Goal: Task Accomplishment & Management: Complete application form

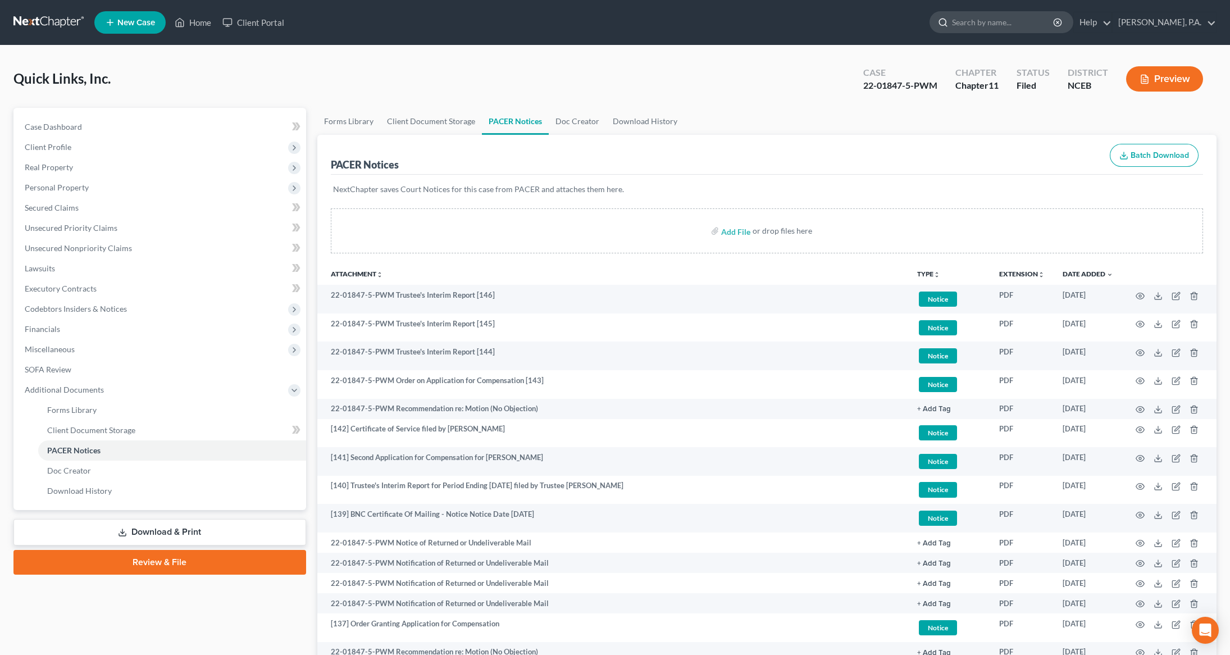
drag, startPoint x: 998, startPoint y: 26, endPoint x: 978, endPoint y: 24, distance: 20.9
click at [989, 28] on input "search" at bounding box center [1003, 22] width 103 height 21
type input "[PERSON_NAME]"
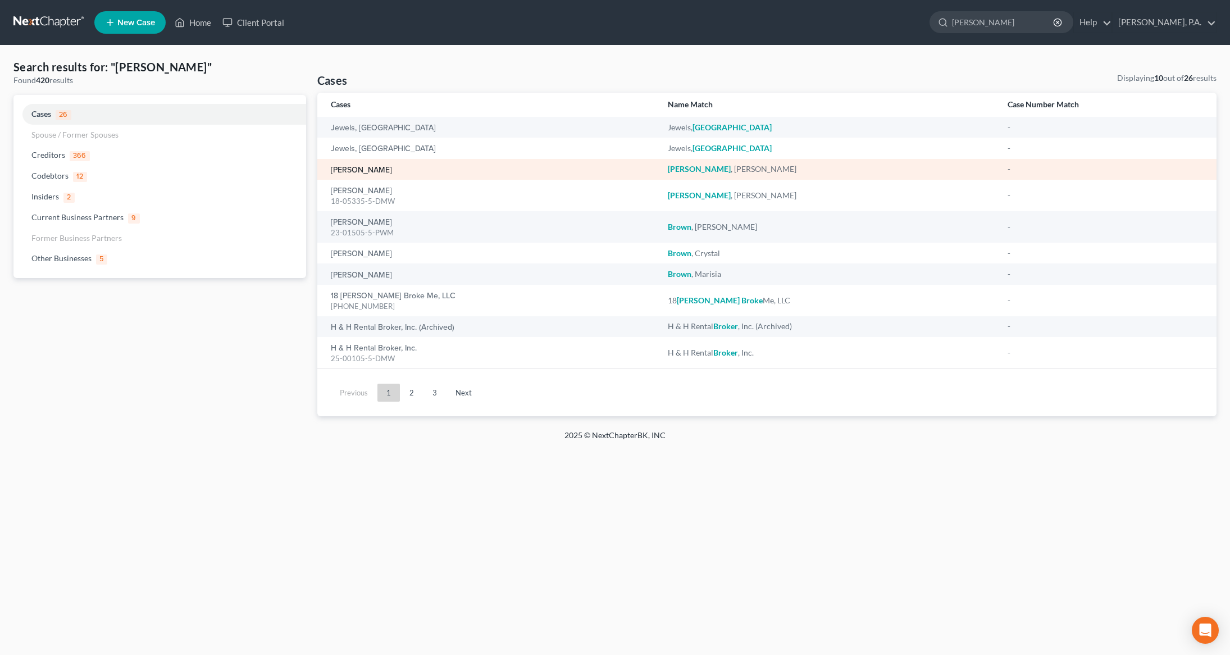
click at [372, 172] on link "[PERSON_NAME]" at bounding box center [361, 170] width 61 height 8
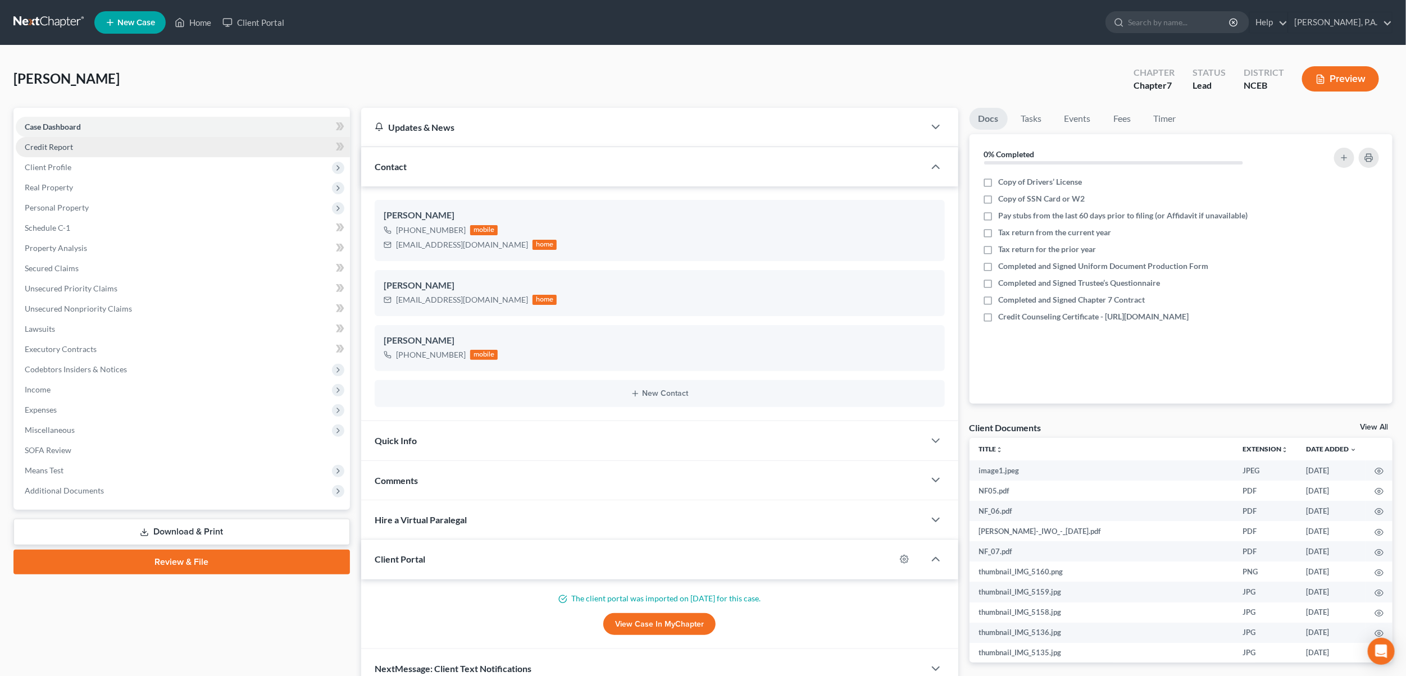
click at [65, 145] on span "Credit Report" at bounding box center [49, 147] width 48 height 10
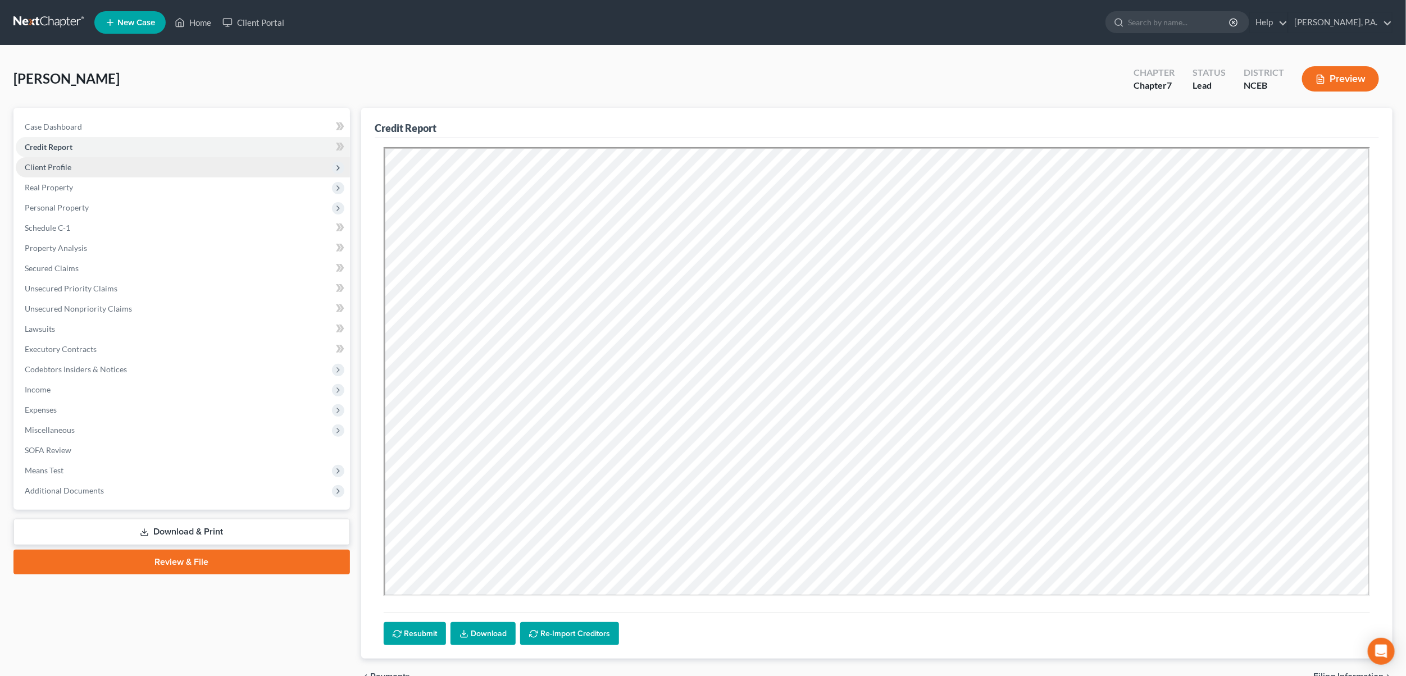
click at [55, 162] on span "Client Profile" at bounding box center [48, 167] width 47 height 10
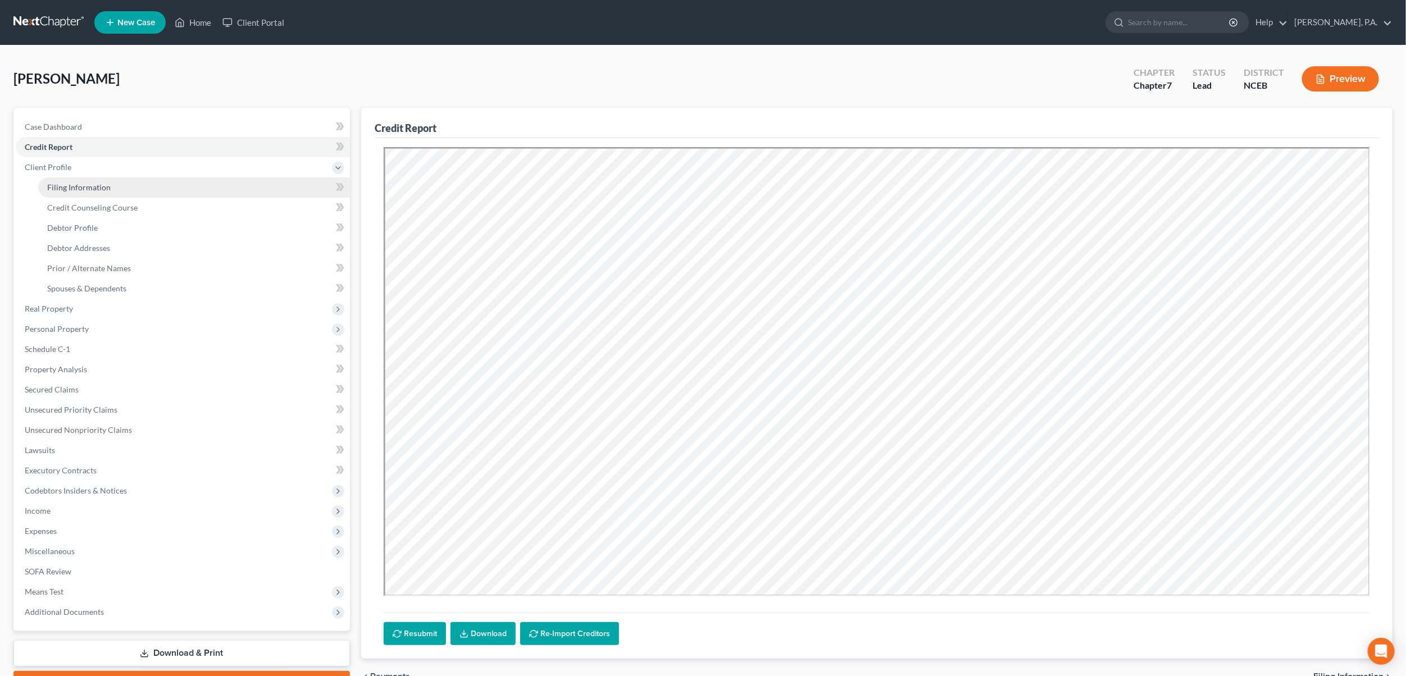
click at [64, 187] on span "Filing Information" at bounding box center [78, 188] width 63 height 10
select select "1"
select select "0"
select select "57"
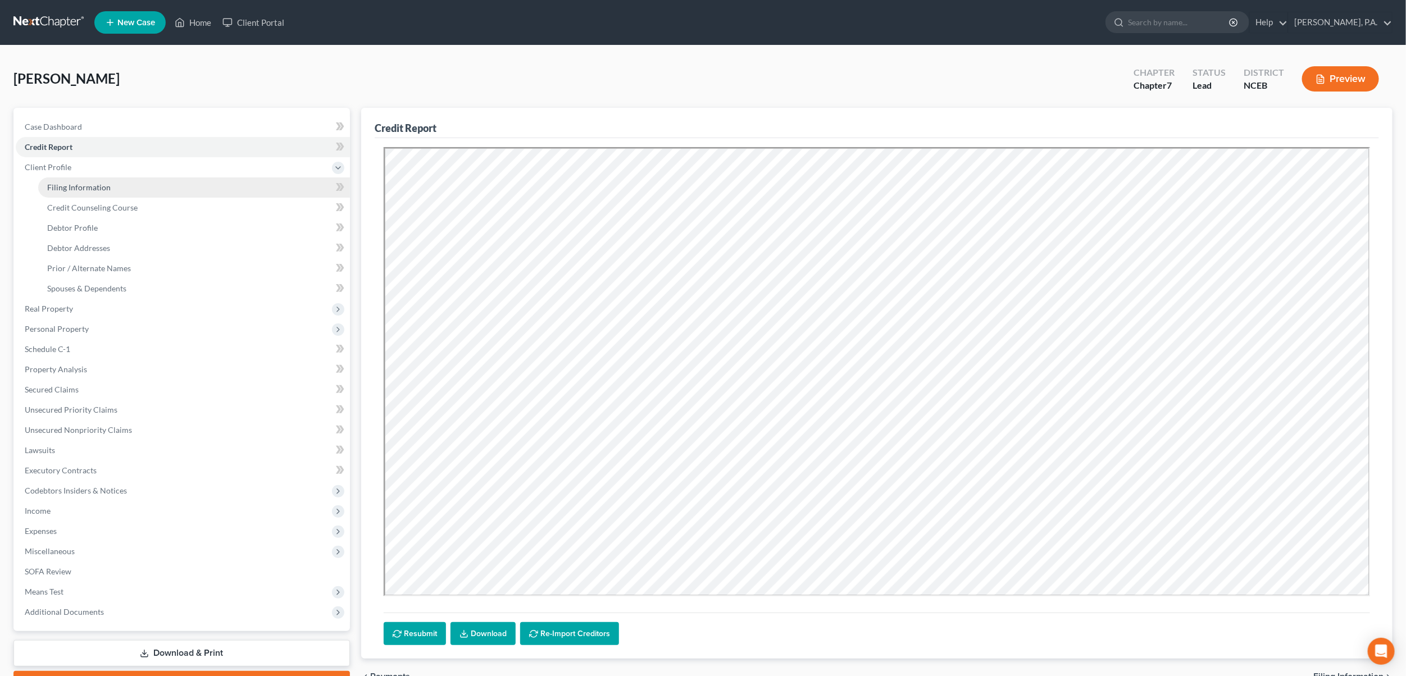
select select "28"
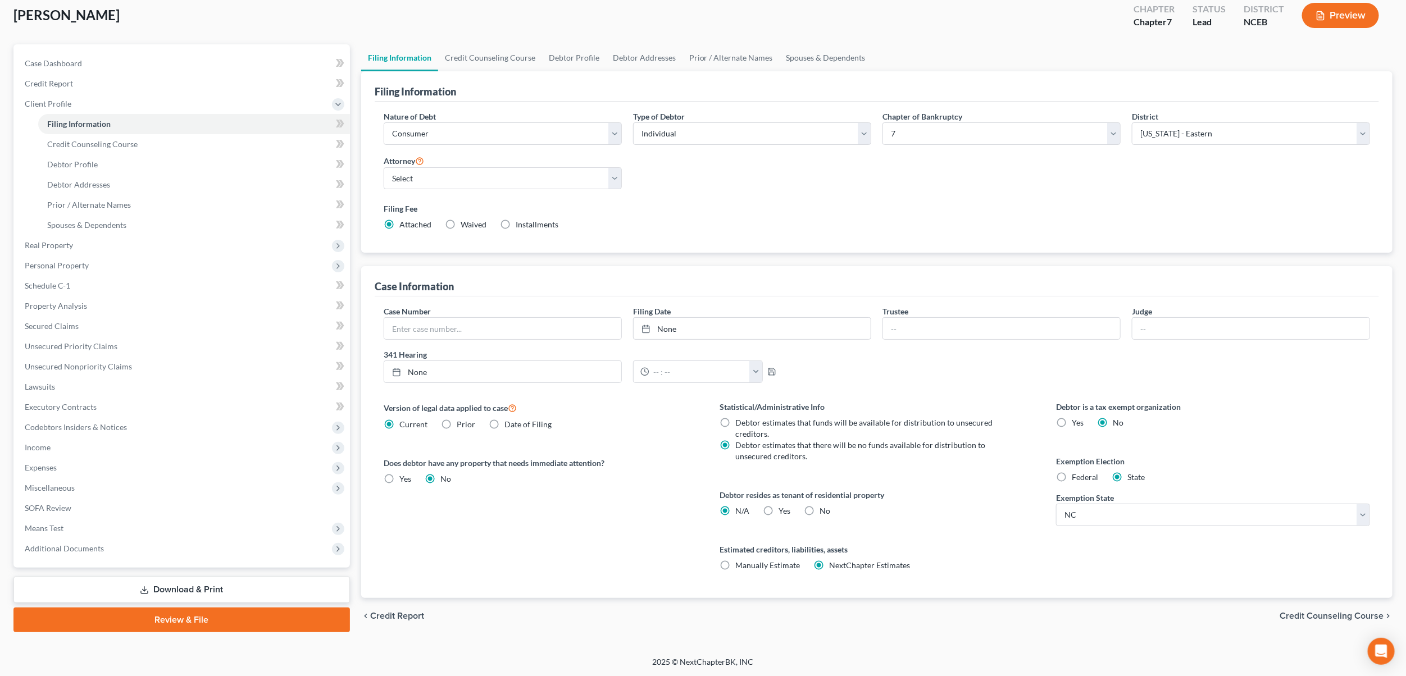
scroll to position [64, 0]
click at [1229, 617] on span "Credit Counseling Course" at bounding box center [1331, 615] width 104 height 9
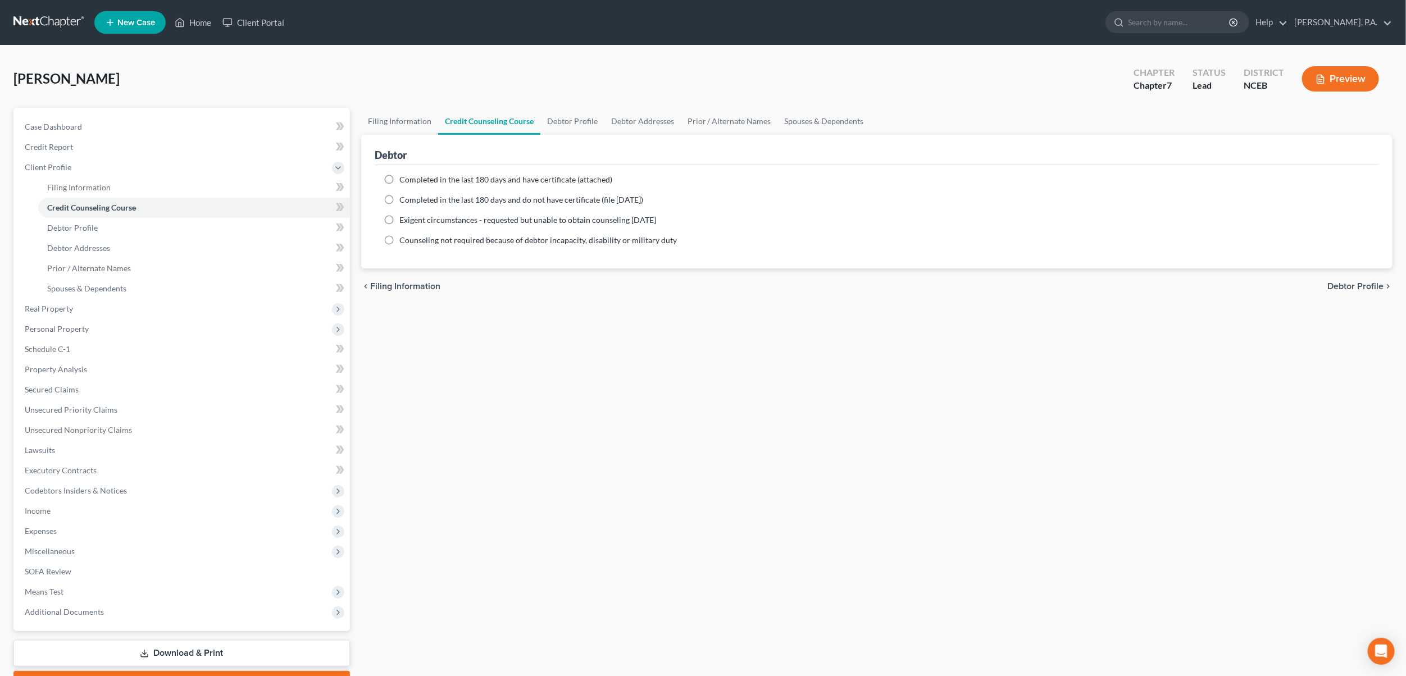
click at [399, 176] on label "Completed in the last 180 days and have certificate (attached)" at bounding box center [505, 179] width 213 height 11
click at [404, 176] on input "Completed in the last 180 days and have certificate (attached)" at bounding box center [407, 177] width 7 height 7
radio input "true"
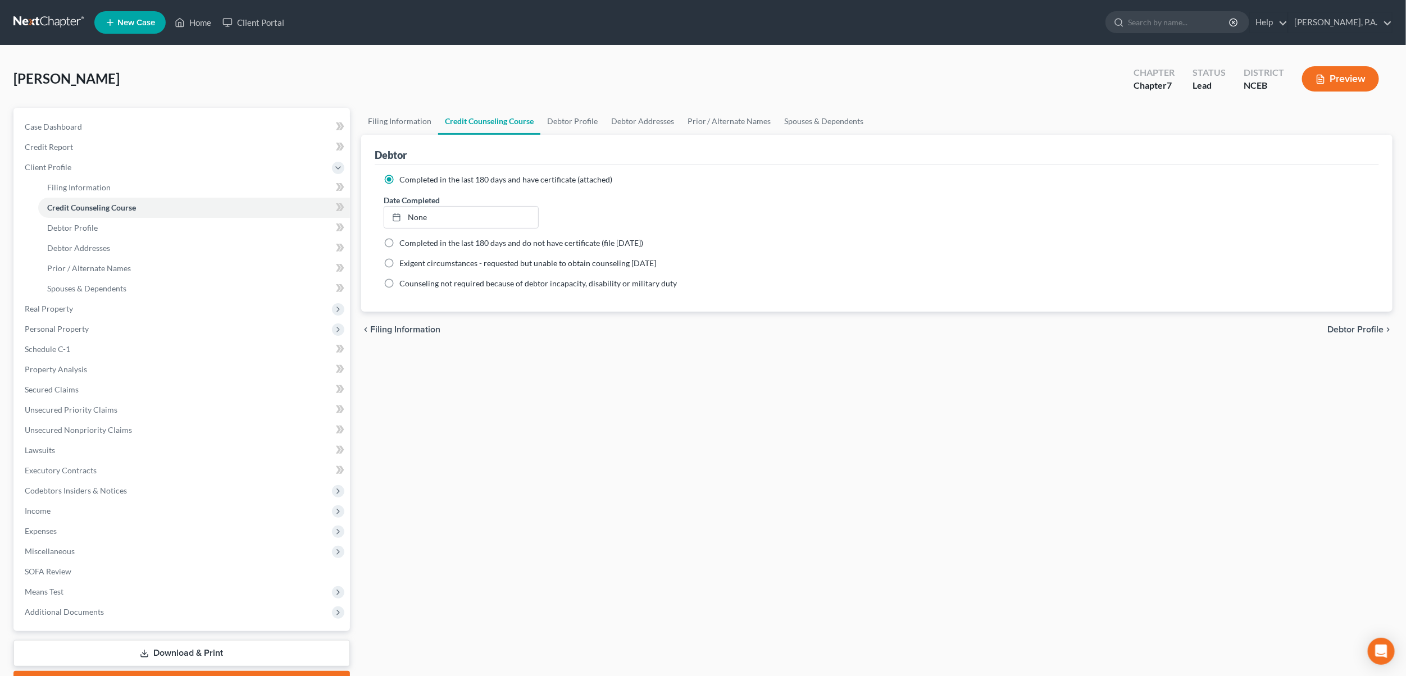
click at [399, 176] on label "Completed in the last 180 days and have certificate (attached)" at bounding box center [505, 179] width 213 height 11
click at [404, 176] on input "Completed in the last 180 days and have certificate (attached)" at bounding box center [407, 177] width 7 height 7
click at [621, 188] on ng-include "Completed in the last 180 days and have certificate (attached) Date Completed N…" at bounding box center [877, 231] width 986 height 115
click at [1202, 24] on input "search" at bounding box center [1179, 22] width 103 height 21
type input "Tart"
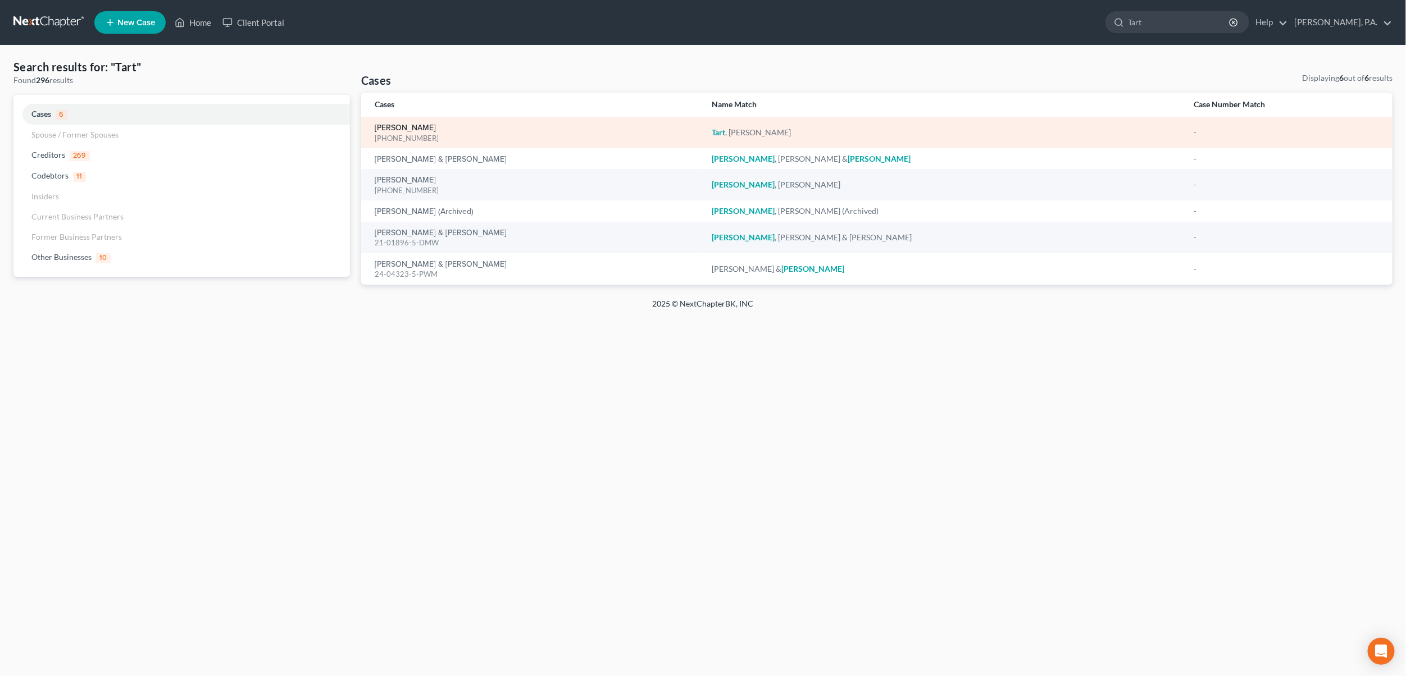
click at [394, 127] on link "[PERSON_NAME]" at bounding box center [405, 128] width 61 height 8
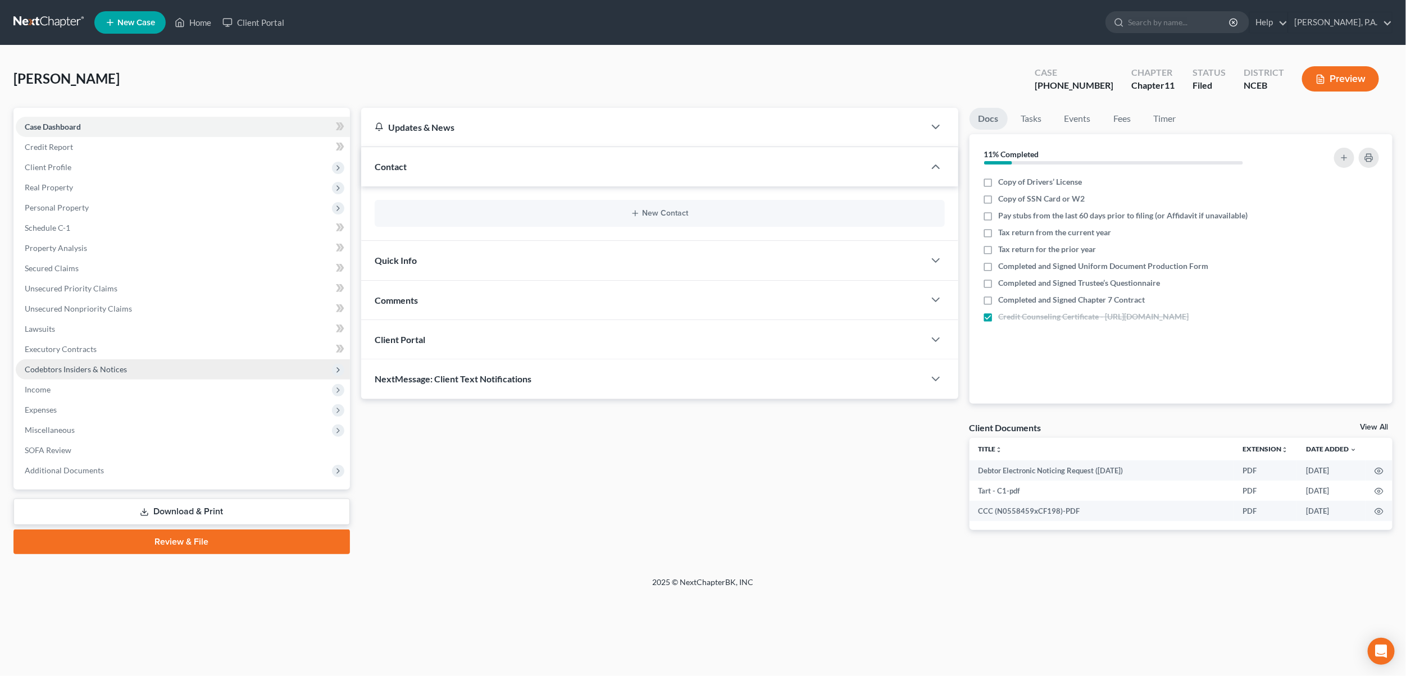
click at [67, 374] on span "Codebtors Insiders & Notices" at bounding box center [183, 369] width 334 height 20
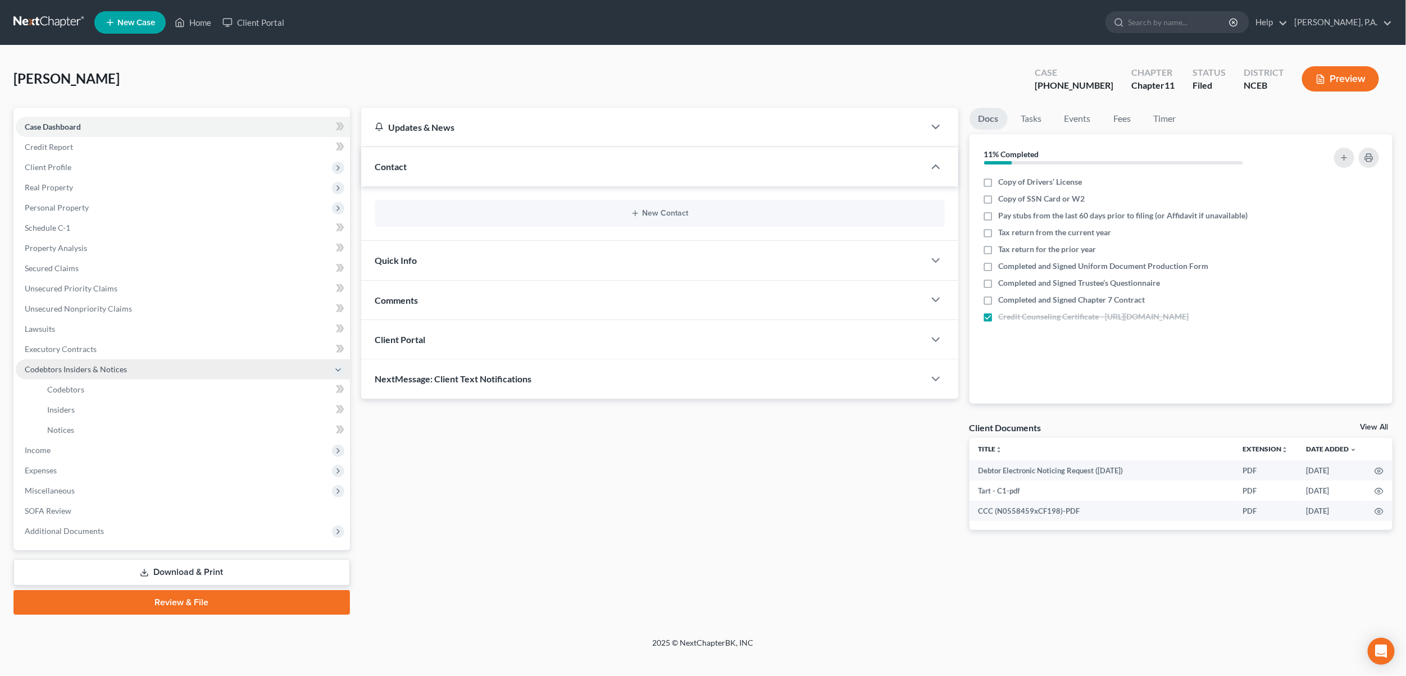
click at [67, 374] on span "Codebtors Insiders & Notices" at bounding box center [183, 369] width 334 height 20
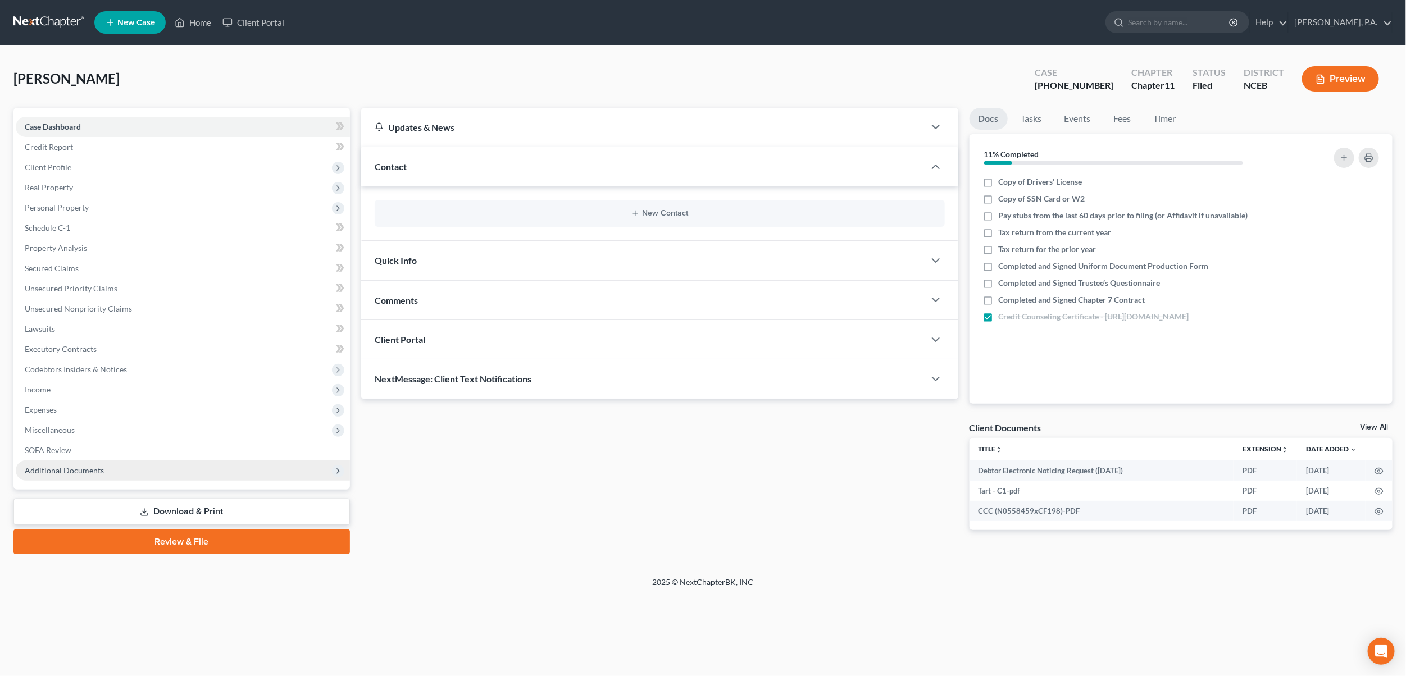
click at [54, 468] on span "Additional Documents" at bounding box center [64, 471] width 79 height 10
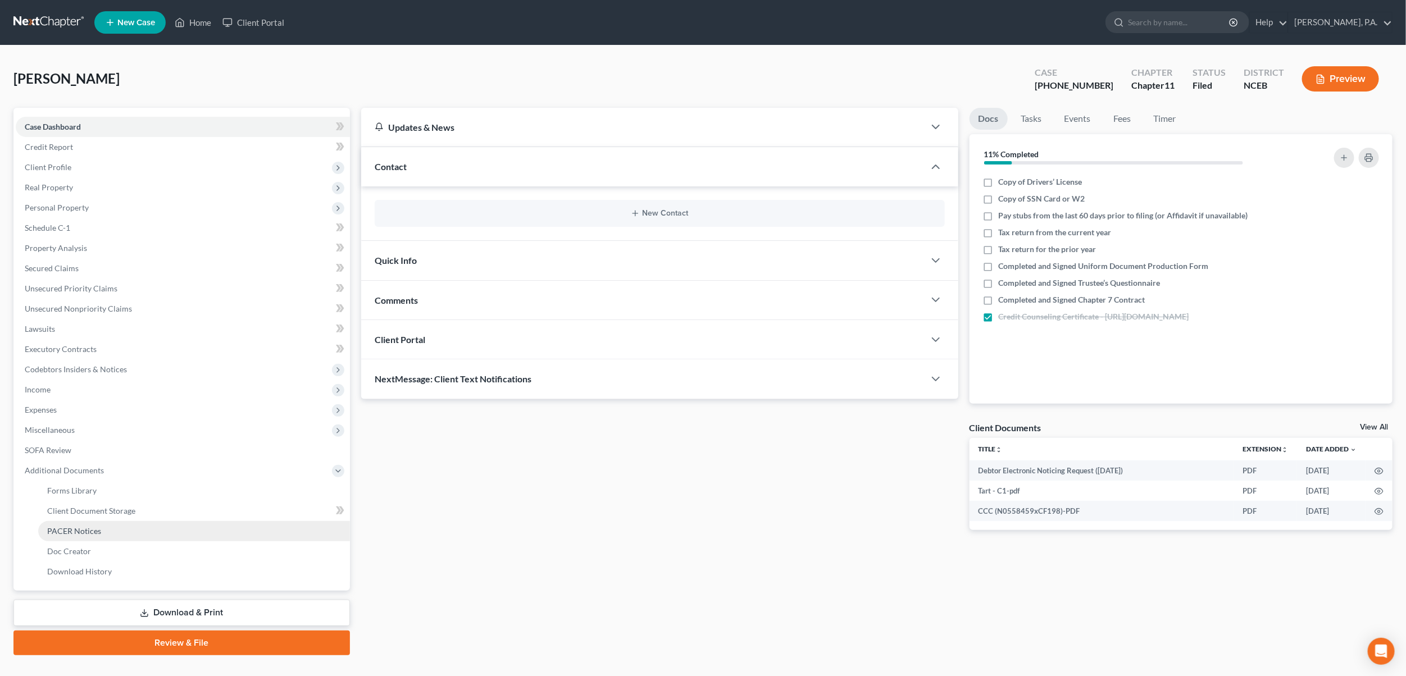
click at [66, 537] on link "PACER Notices" at bounding box center [194, 531] width 312 height 20
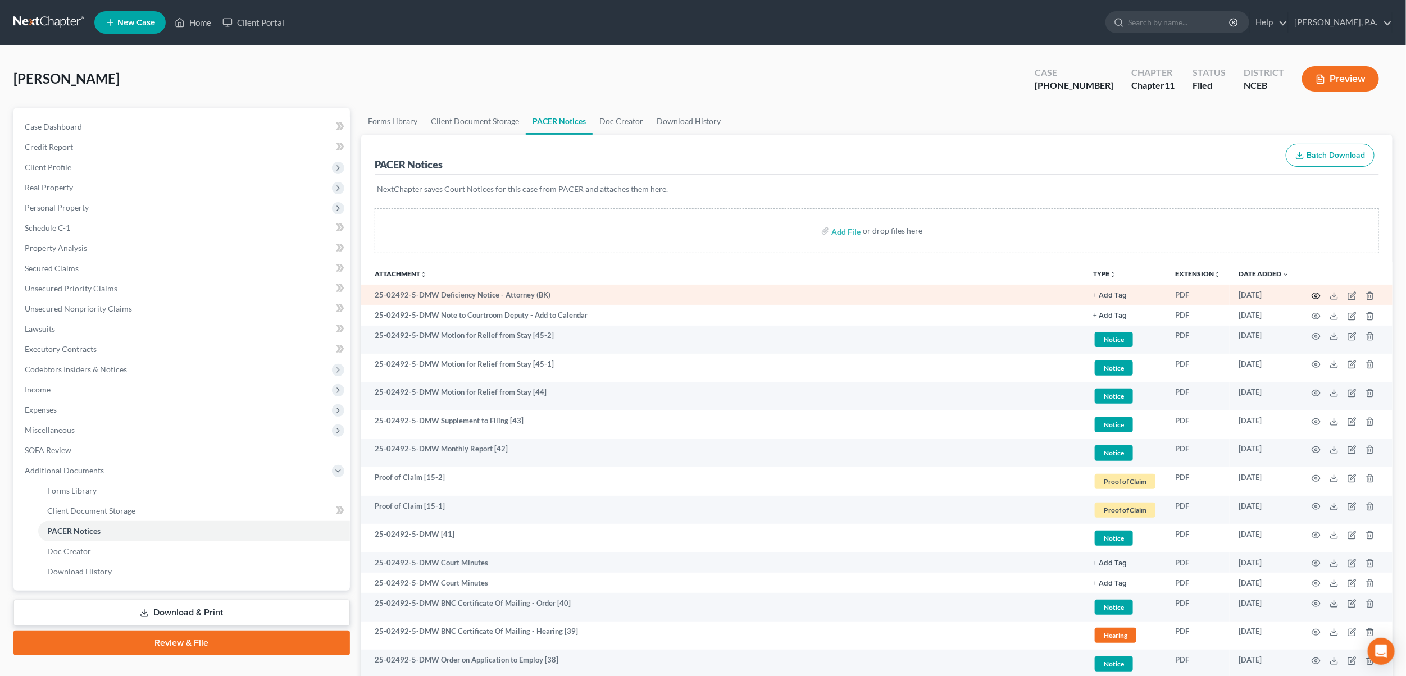
click at [1229, 296] on icon "button" at bounding box center [1315, 295] width 9 height 9
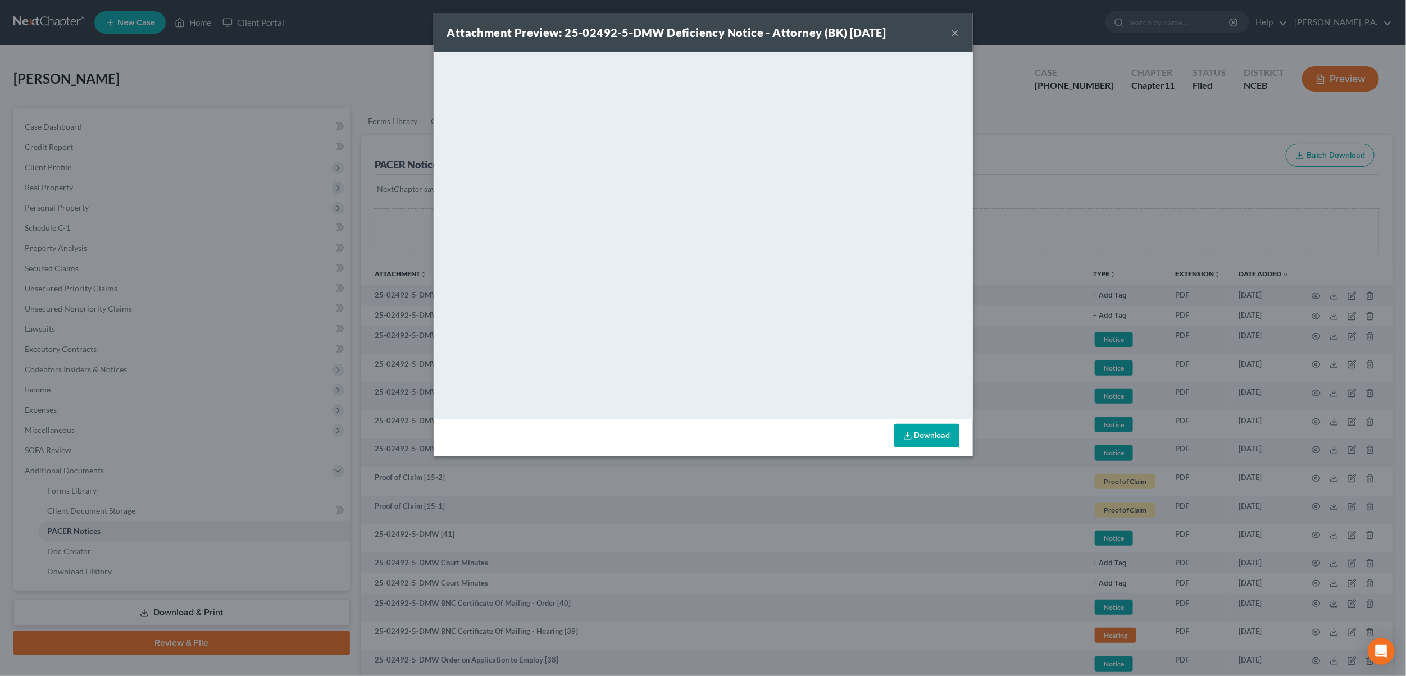
click at [953, 32] on button "×" at bounding box center [955, 32] width 8 height 13
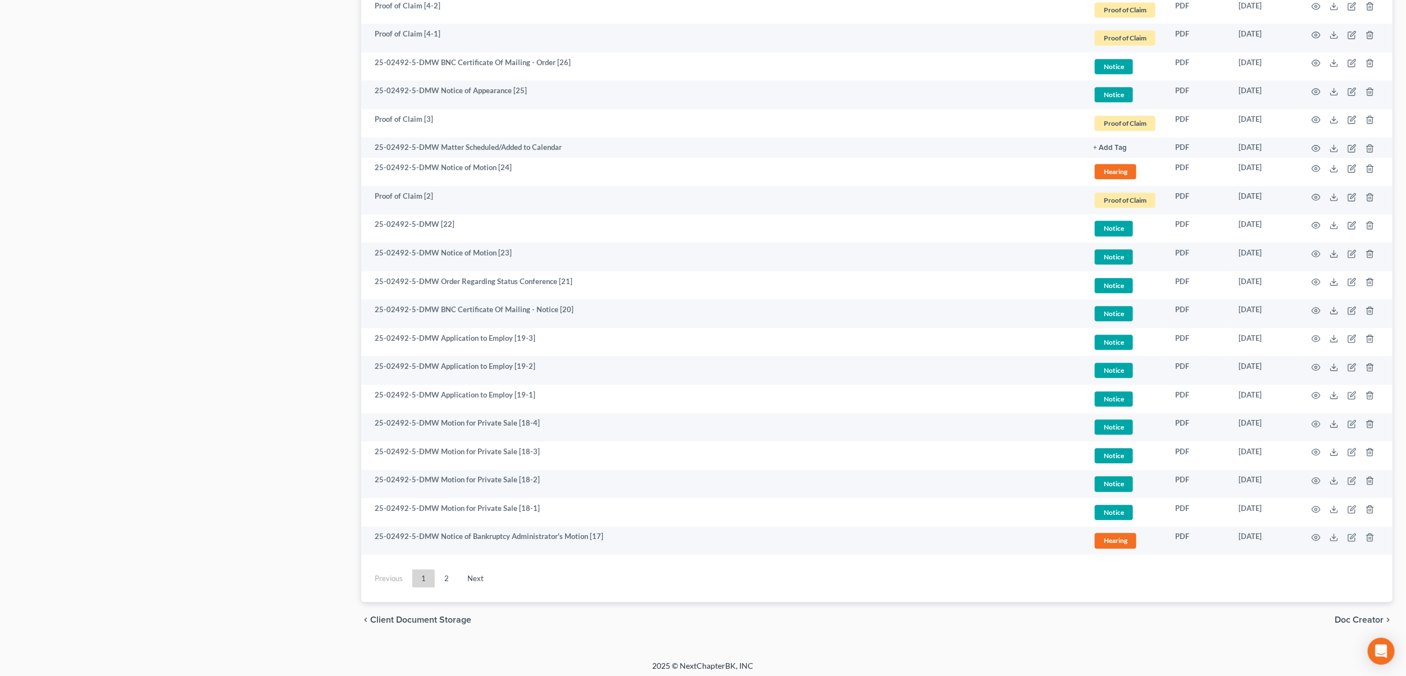
scroll to position [1758, 0]
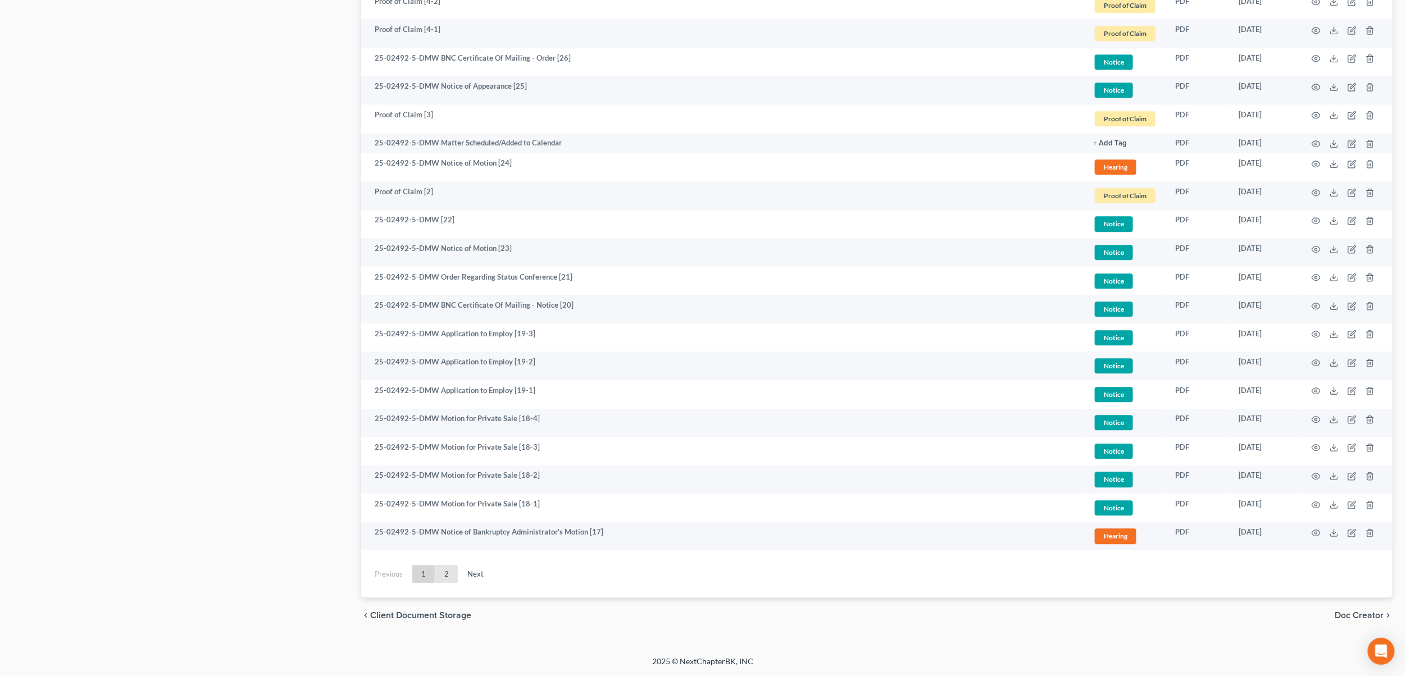
click at [444, 566] on link "2" at bounding box center [446, 574] width 22 height 18
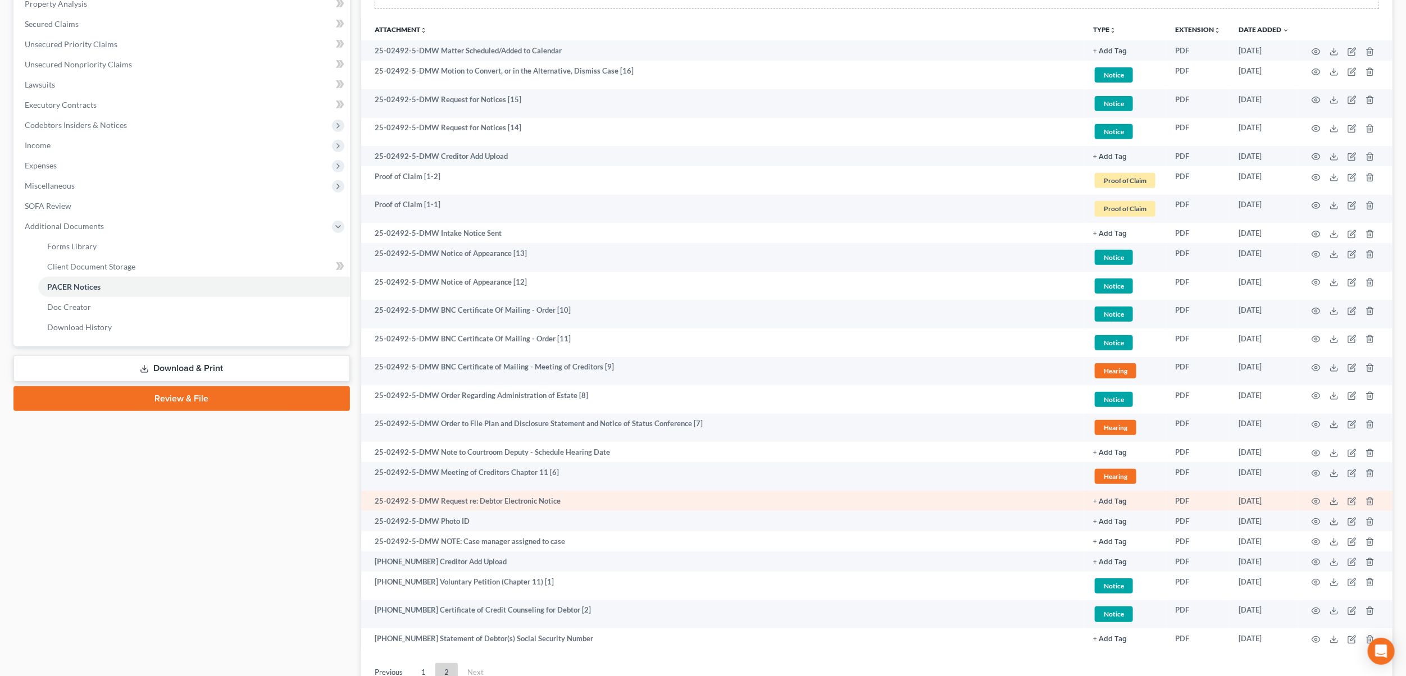
scroll to position [0, 0]
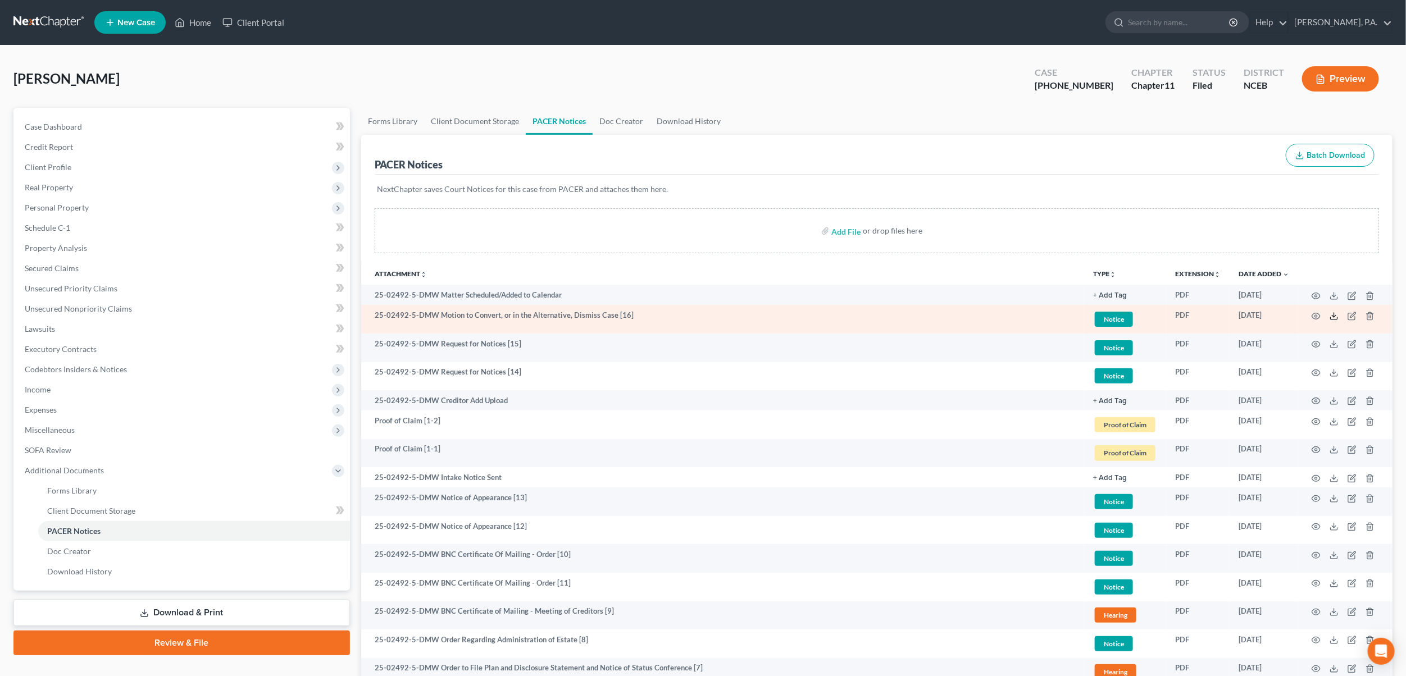
click at [1229, 318] on icon at bounding box center [1333, 316] width 9 height 9
